Goal: Use online tool/utility: Utilize a website feature to perform a specific function

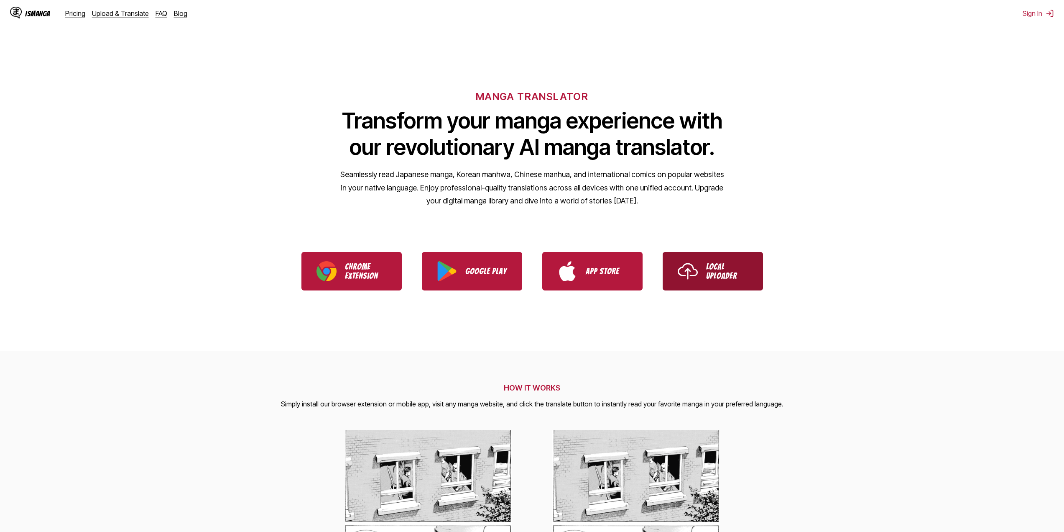
click at [695, 276] on img "Use IsManga Local Uploader" at bounding box center [688, 271] width 20 height 20
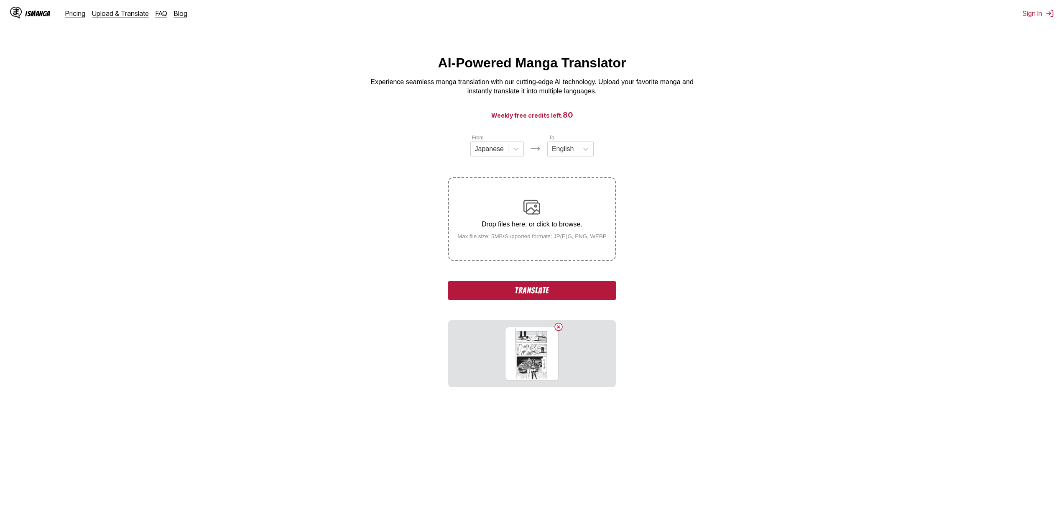
click at [508, 287] on button "Translate" at bounding box center [531, 290] width 167 height 19
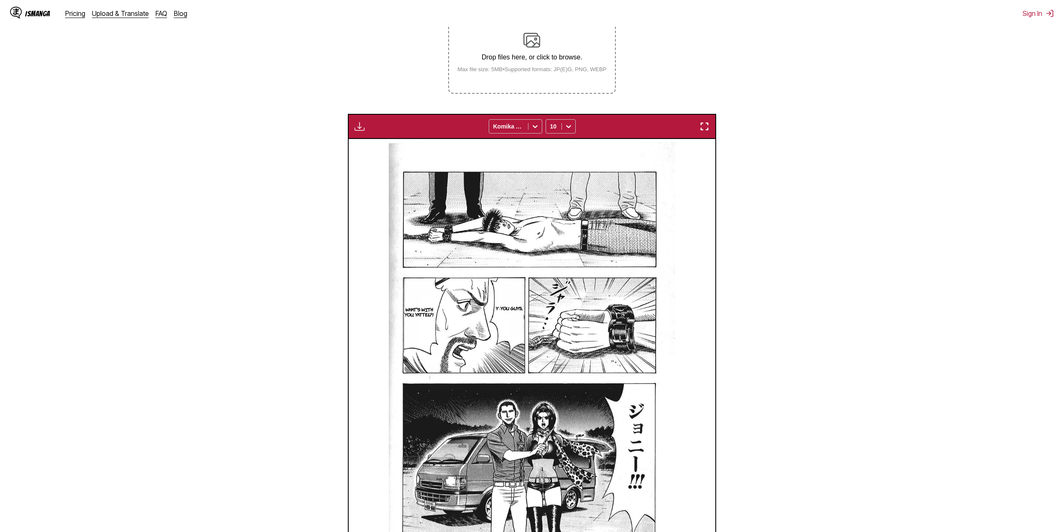
scroll to position [163, 0]
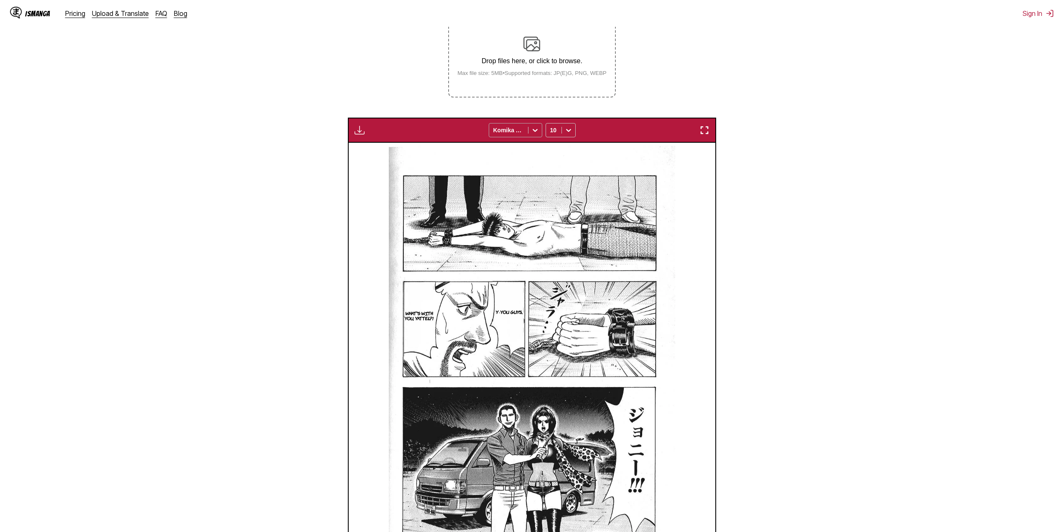
click at [535, 128] on icon at bounding box center [535, 130] width 8 height 8
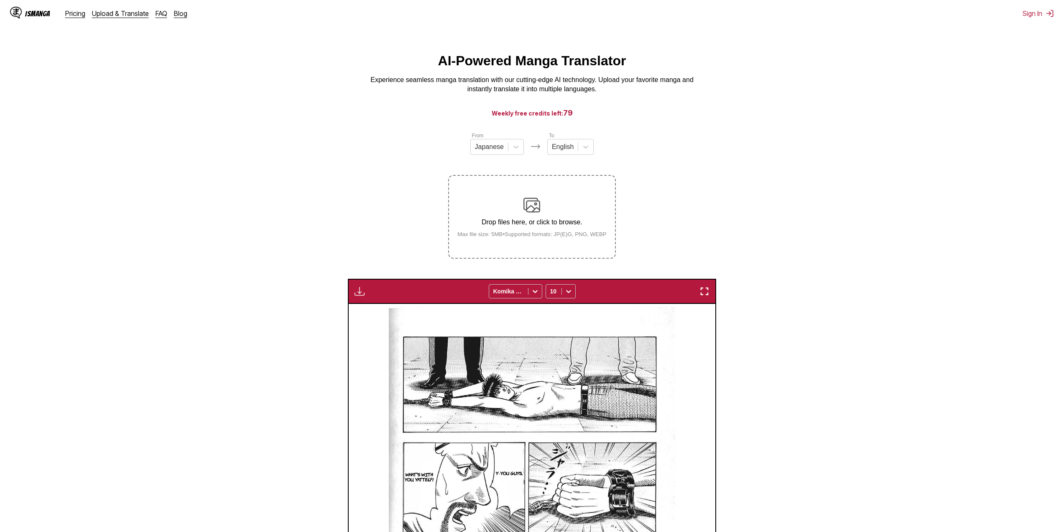
scroll to position [0, 0]
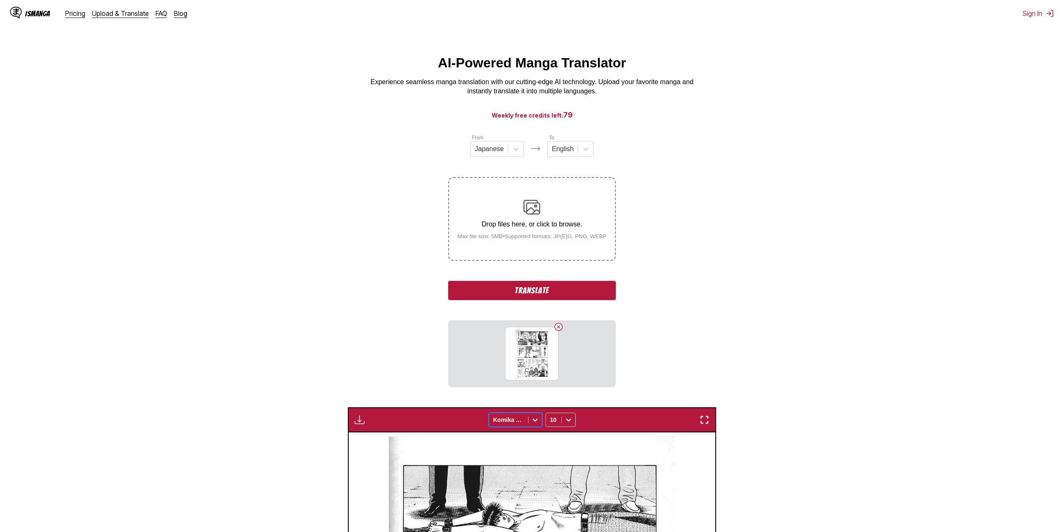
click at [532, 424] on icon at bounding box center [535, 419] width 8 height 8
click at [532, 420] on icon at bounding box center [535, 419] width 8 height 8
click at [542, 289] on button "Translate" at bounding box center [531, 290] width 167 height 19
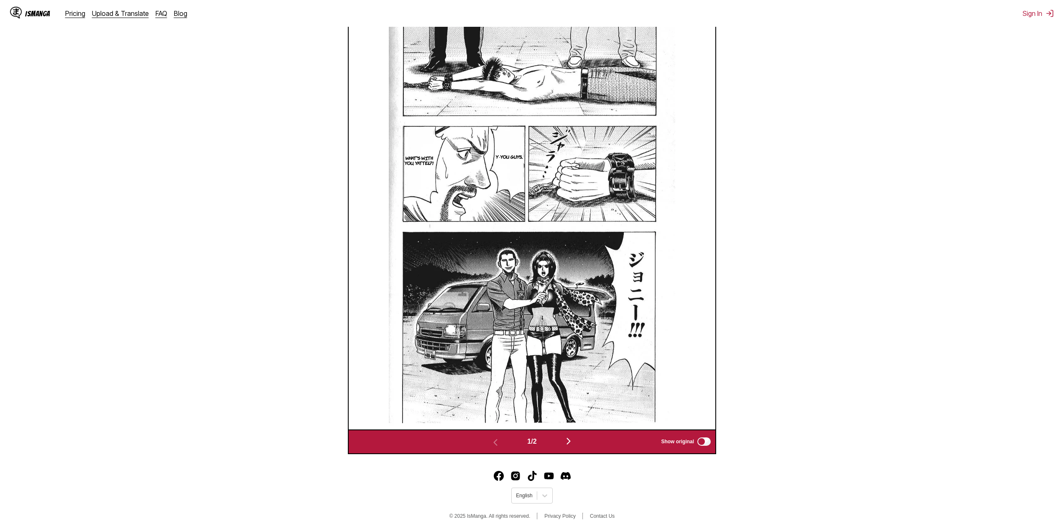
click at [573, 442] on img "button" at bounding box center [569, 441] width 10 height 10
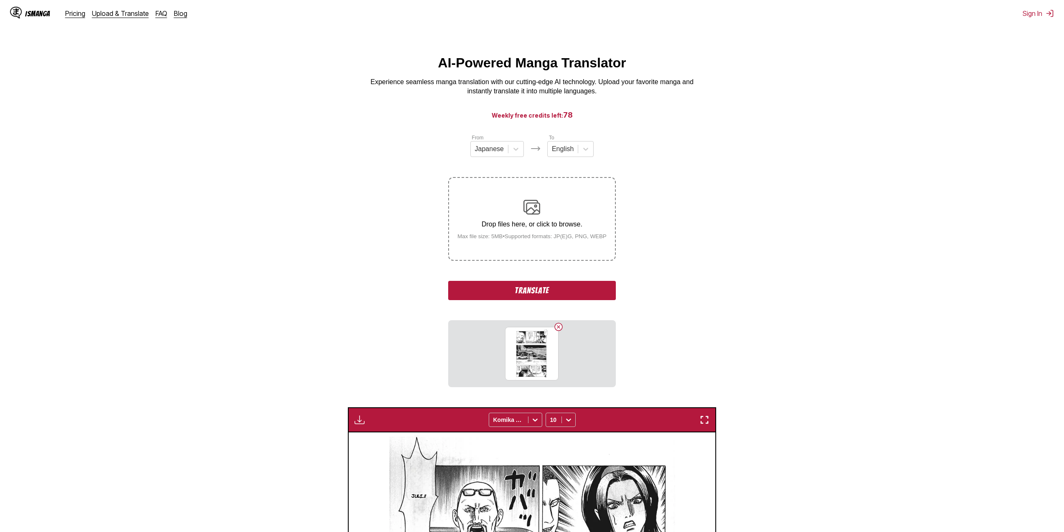
click at [539, 292] on button "Translate" at bounding box center [531, 290] width 167 height 19
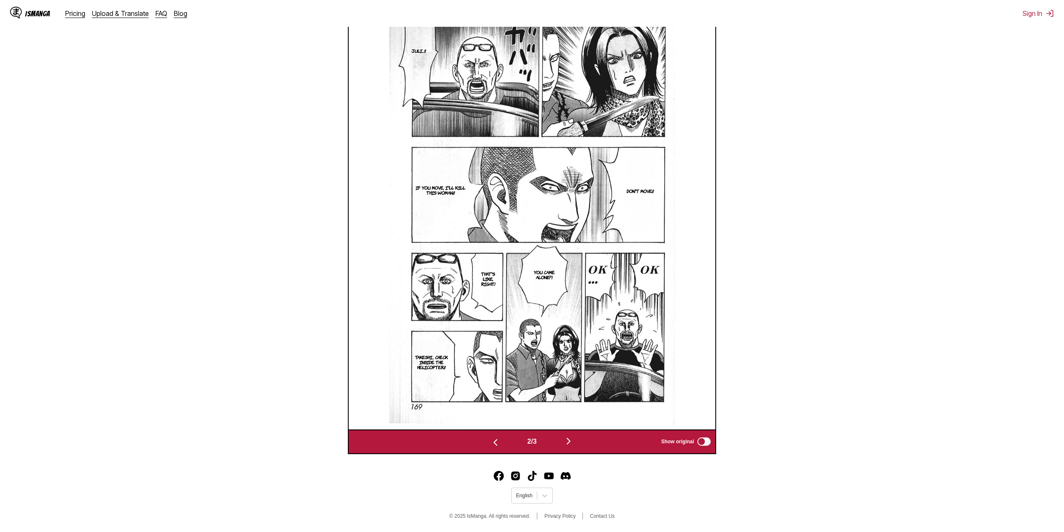
scroll to position [349, 0]
click at [568, 438] on img "button" at bounding box center [569, 441] width 10 height 10
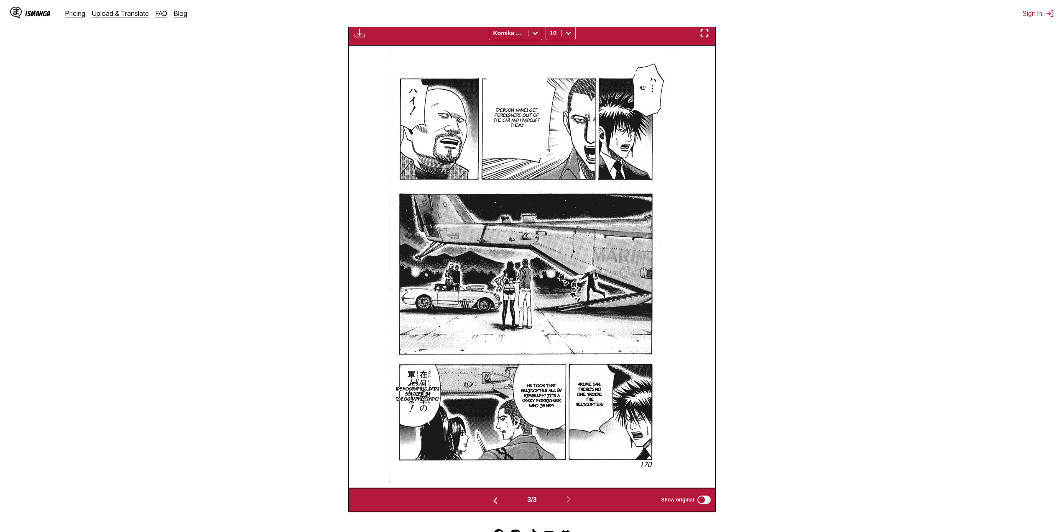
scroll to position [0, 0]
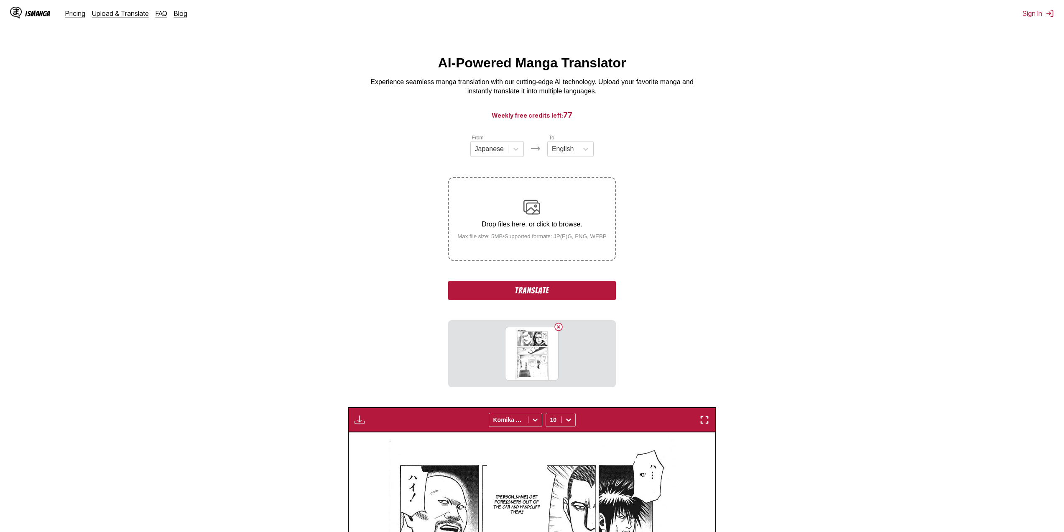
click at [561, 294] on button "Translate" at bounding box center [531, 290] width 167 height 19
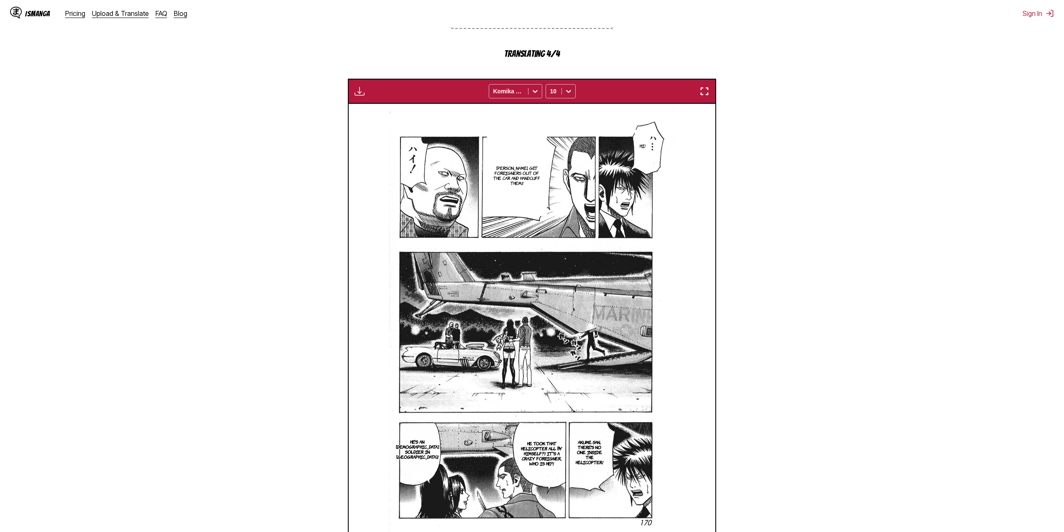
scroll to position [349, 0]
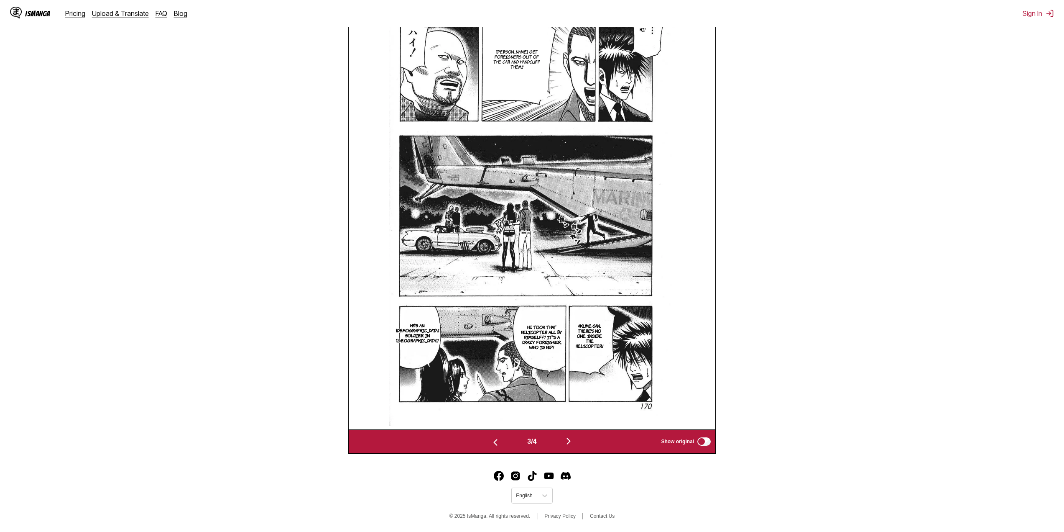
click at [574, 437] on img "button" at bounding box center [569, 441] width 10 height 10
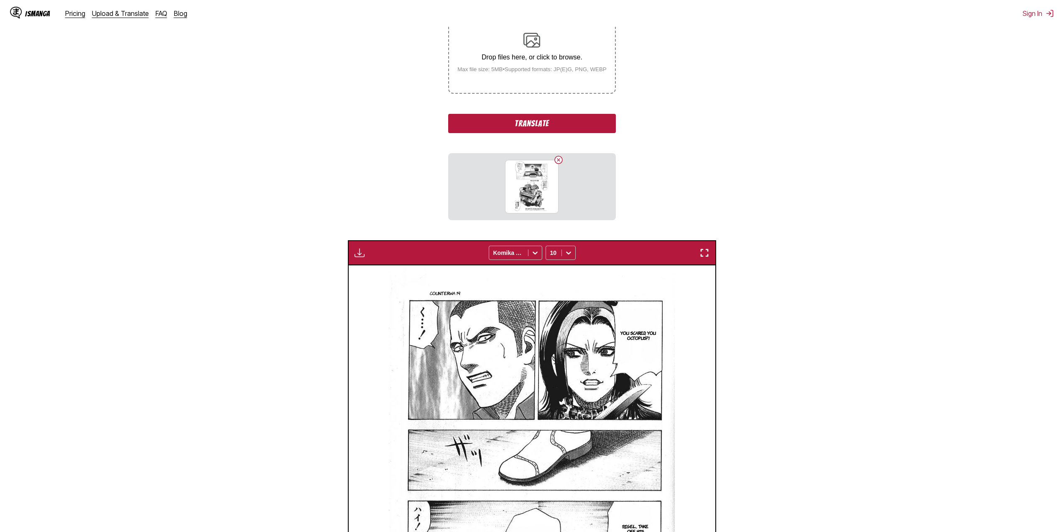
scroll to position [167, 0]
click at [562, 127] on button "Translate" at bounding box center [531, 122] width 167 height 19
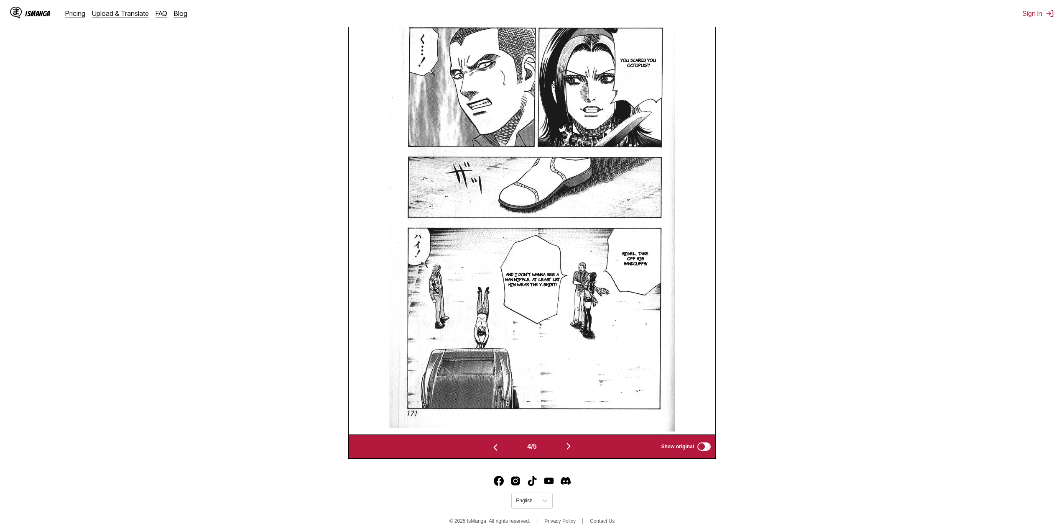
scroll to position [349, 0]
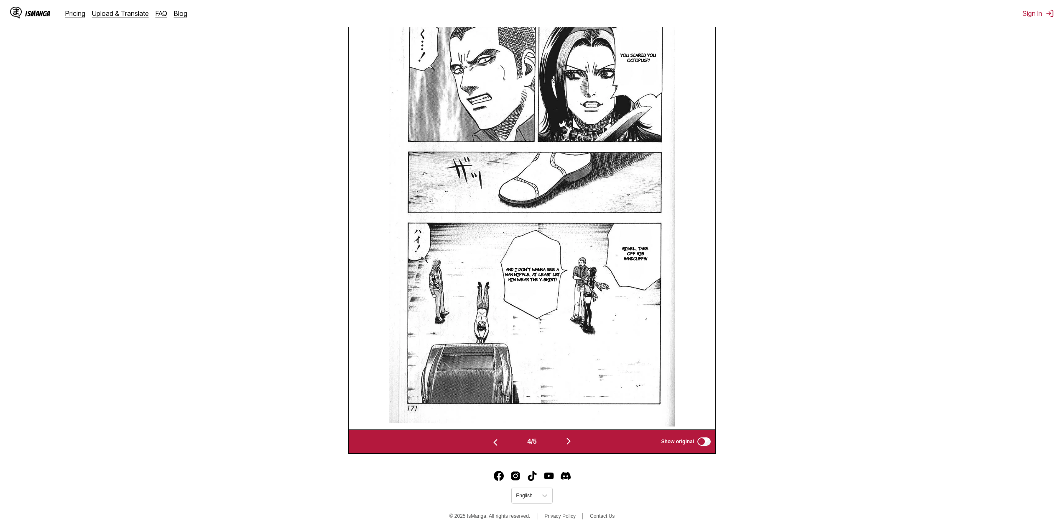
click at [571, 439] on img "button" at bounding box center [569, 441] width 10 height 10
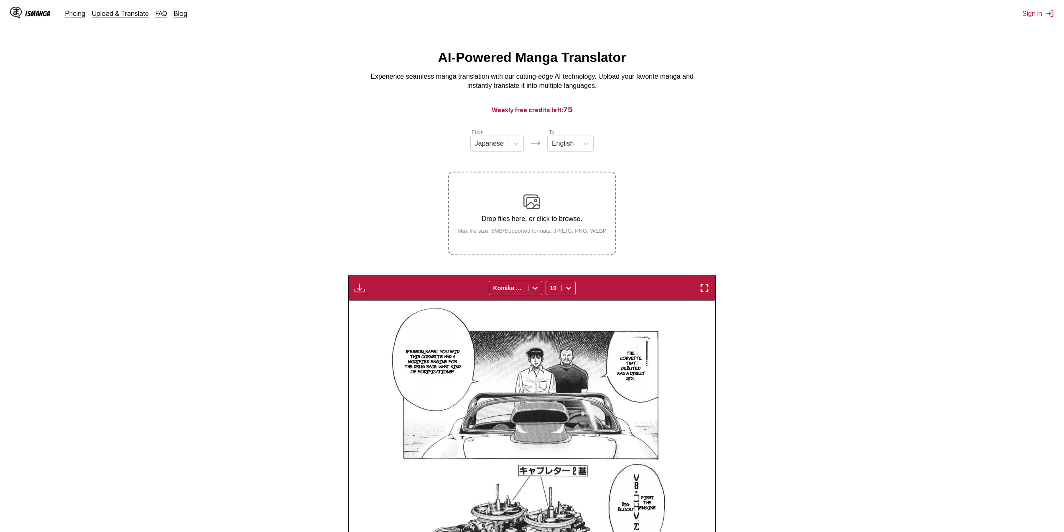
scroll to position [0, 0]
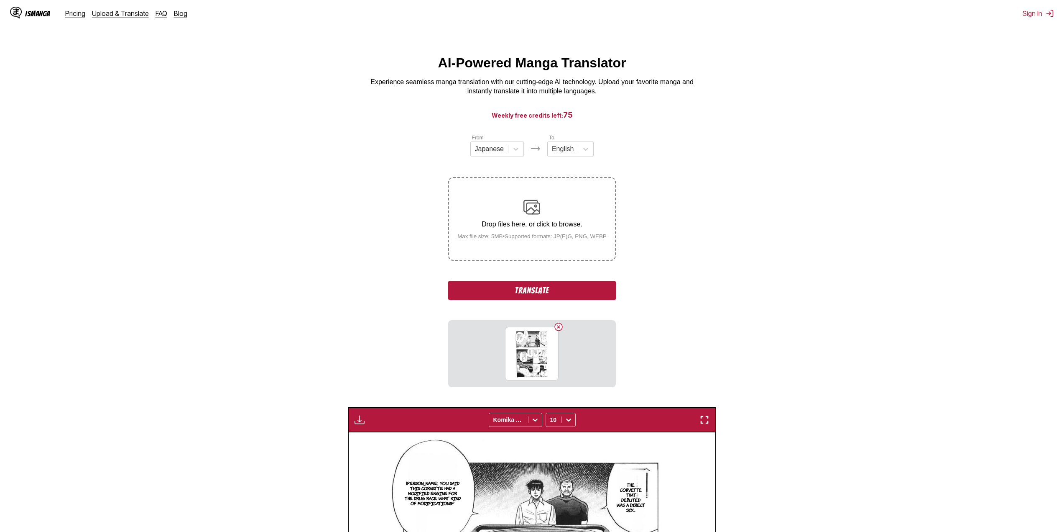
click at [521, 281] on div "From Japanese To English Drop files here, or click to browse. Max file size: 5M…" at bounding box center [531, 259] width 167 height 253
click at [524, 285] on button "Translate" at bounding box center [531, 290] width 167 height 19
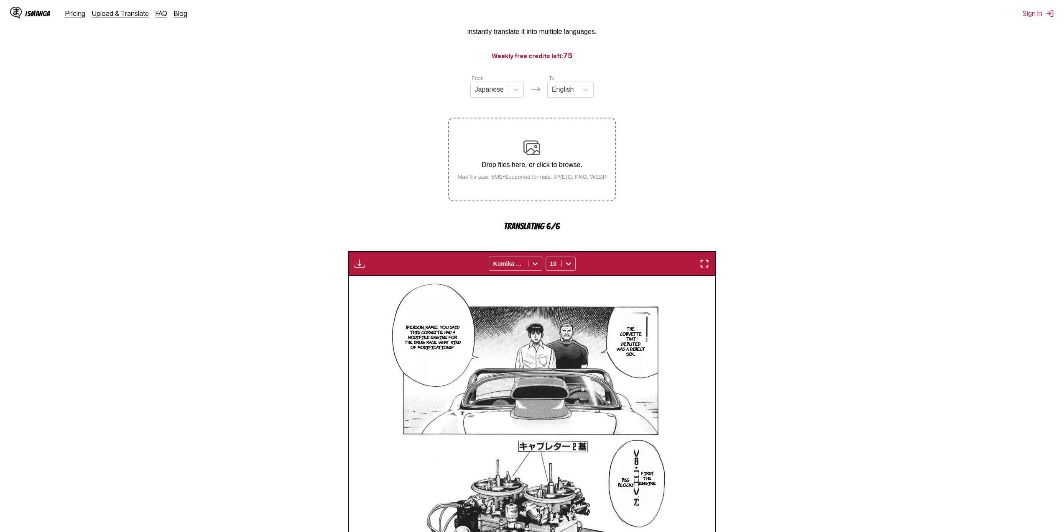
scroll to position [293, 0]
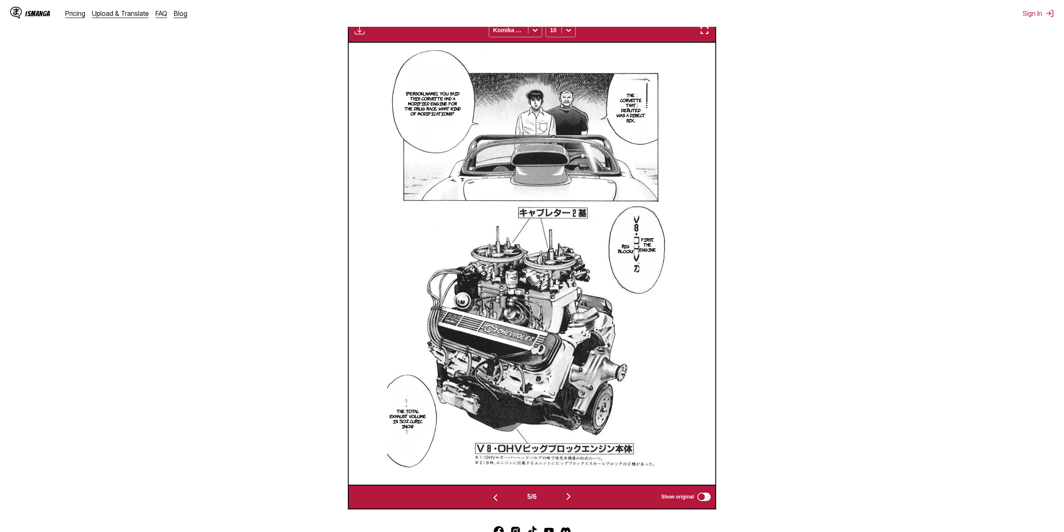
click at [570, 501] on img "button" at bounding box center [569, 496] width 10 height 10
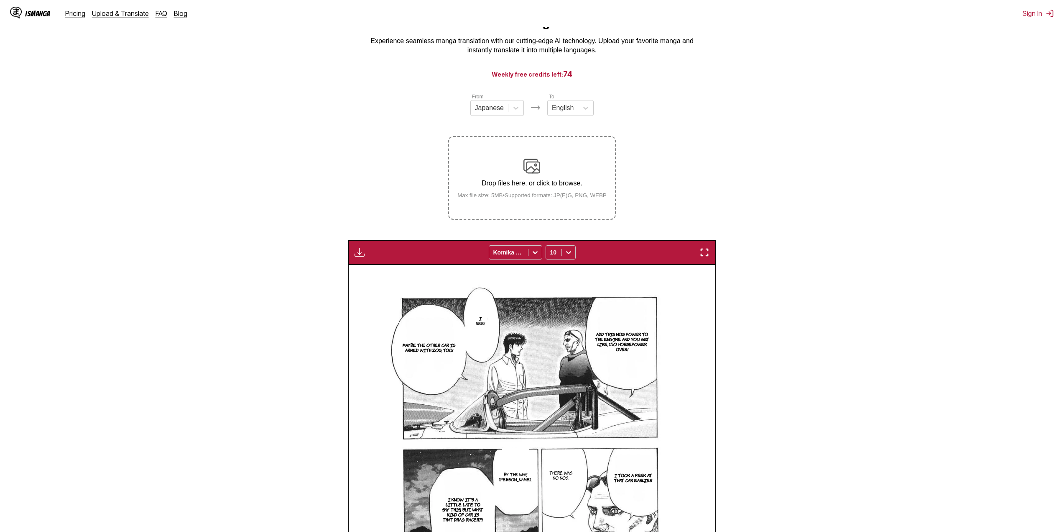
scroll to position [0, 0]
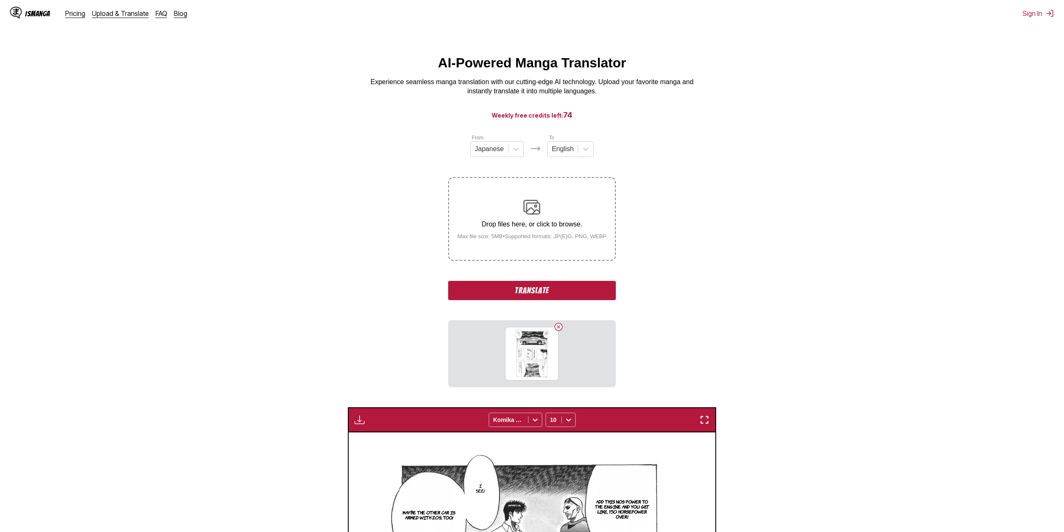
click at [503, 296] on button "Translate" at bounding box center [531, 290] width 167 height 19
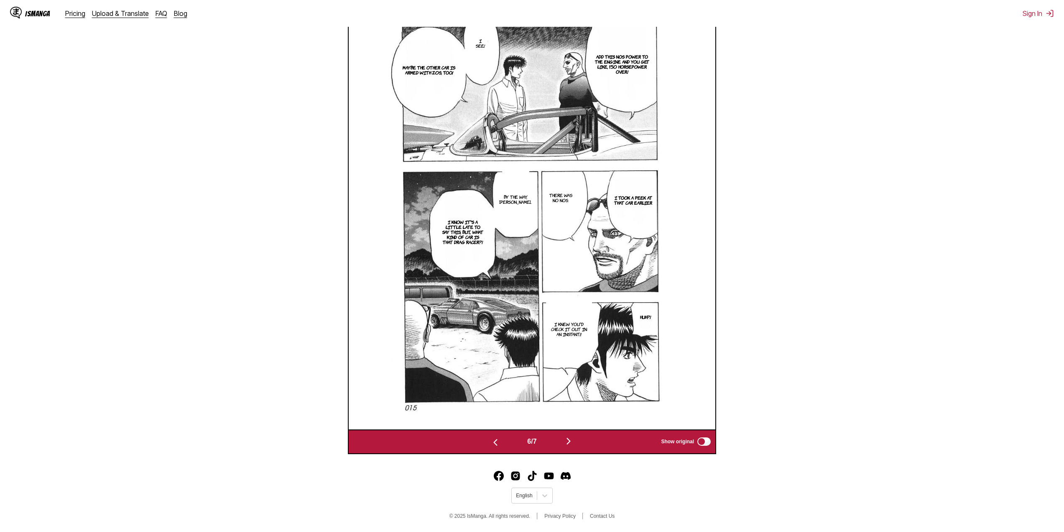
click at [570, 442] on img "button" at bounding box center [569, 441] width 10 height 10
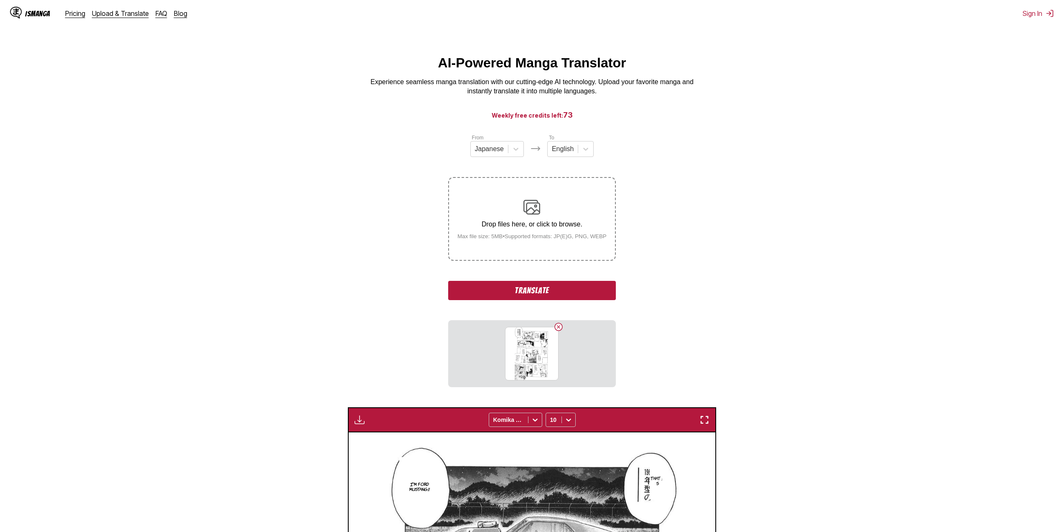
click at [536, 293] on button "Translate" at bounding box center [531, 290] width 167 height 19
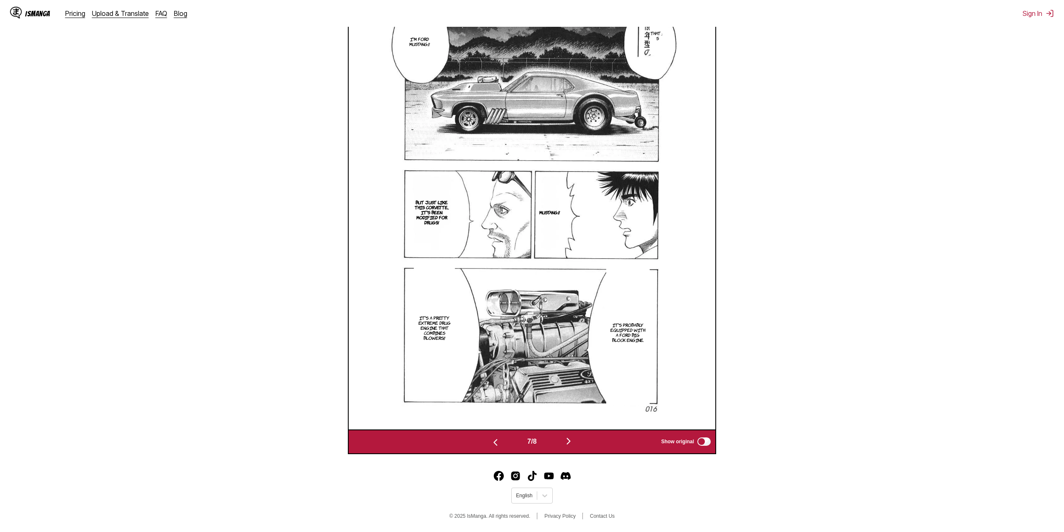
click at [571, 444] on img "button" at bounding box center [569, 441] width 10 height 10
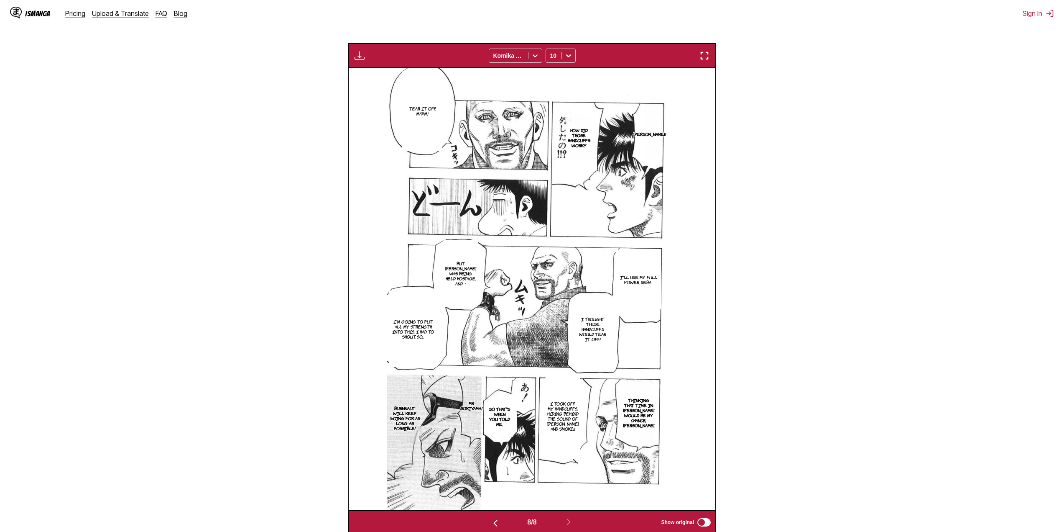
scroll to position [307, 0]
